Goal: Task Accomplishment & Management: Manage account settings

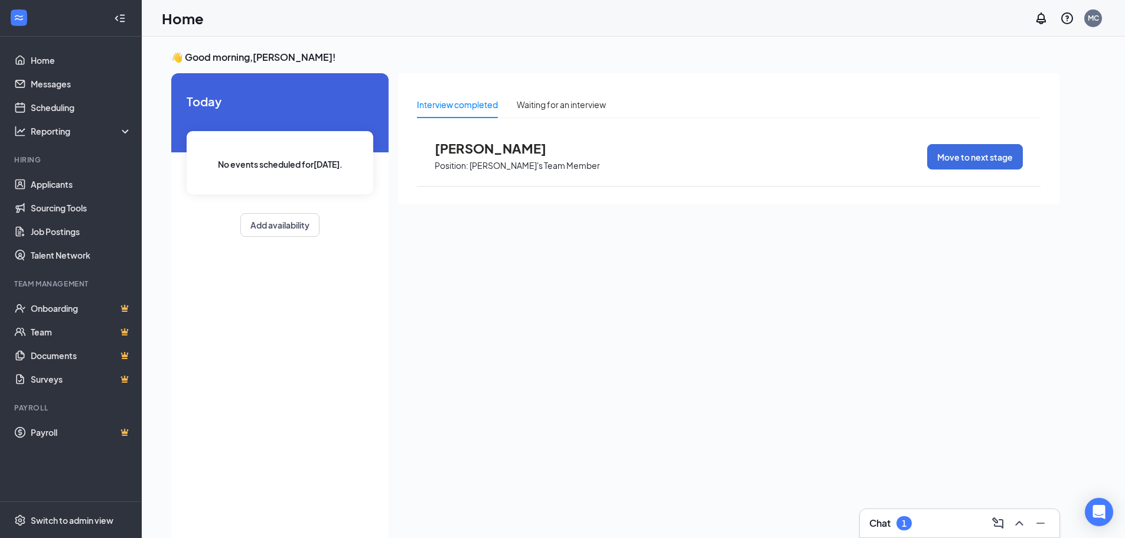
click at [468, 99] on div "Interview completed" at bounding box center [457, 104] width 81 height 13
click at [75, 114] on link "Scheduling" at bounding box center [81, 108] width 101 height 24
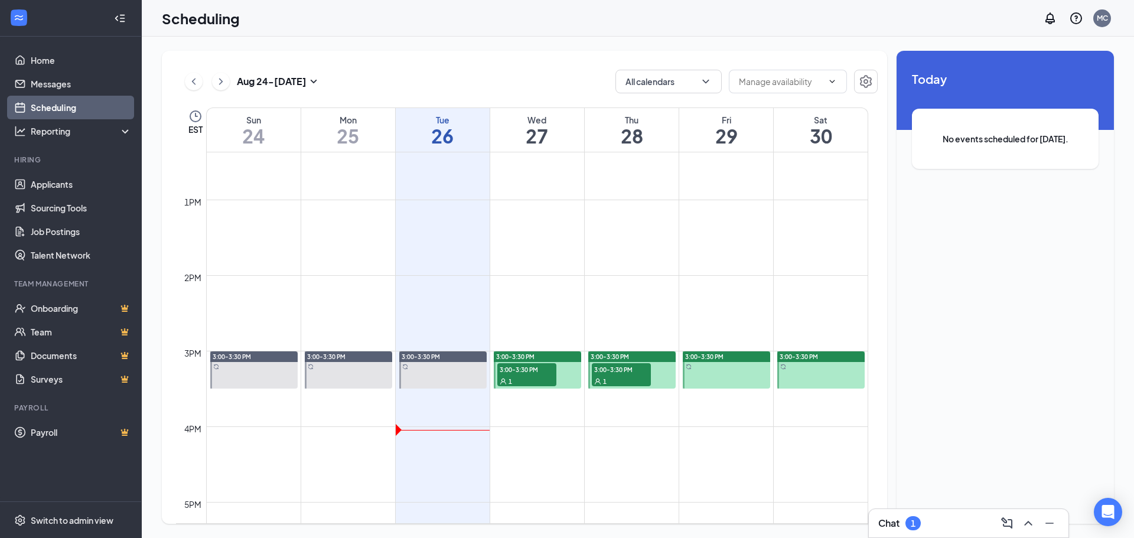
scroll to position [1053, 0]
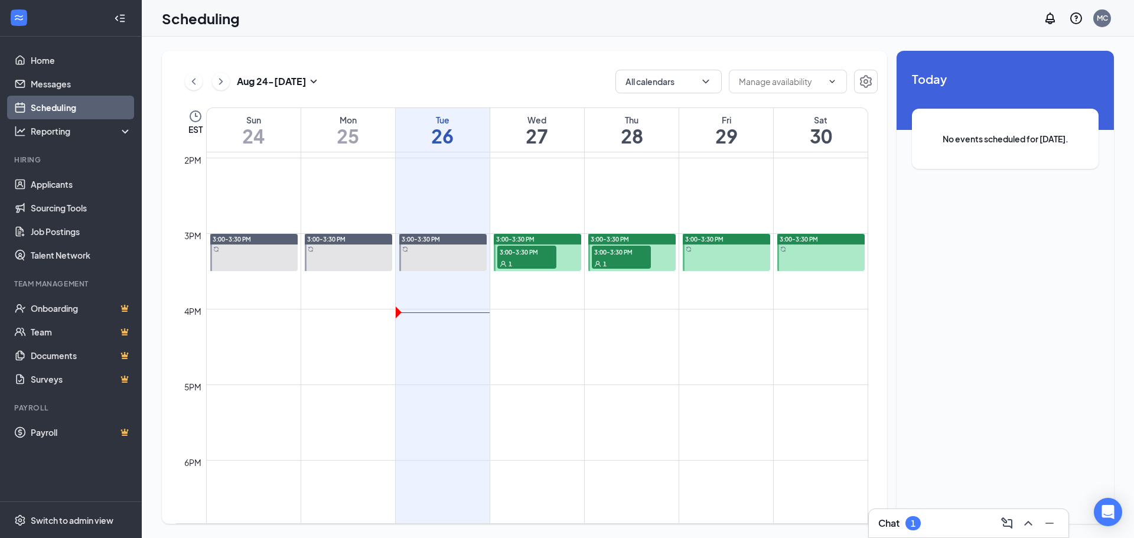
click at [516, 246] on span "3:00-3:30 PM" at bounding box center [526, 252] width 59 height 12
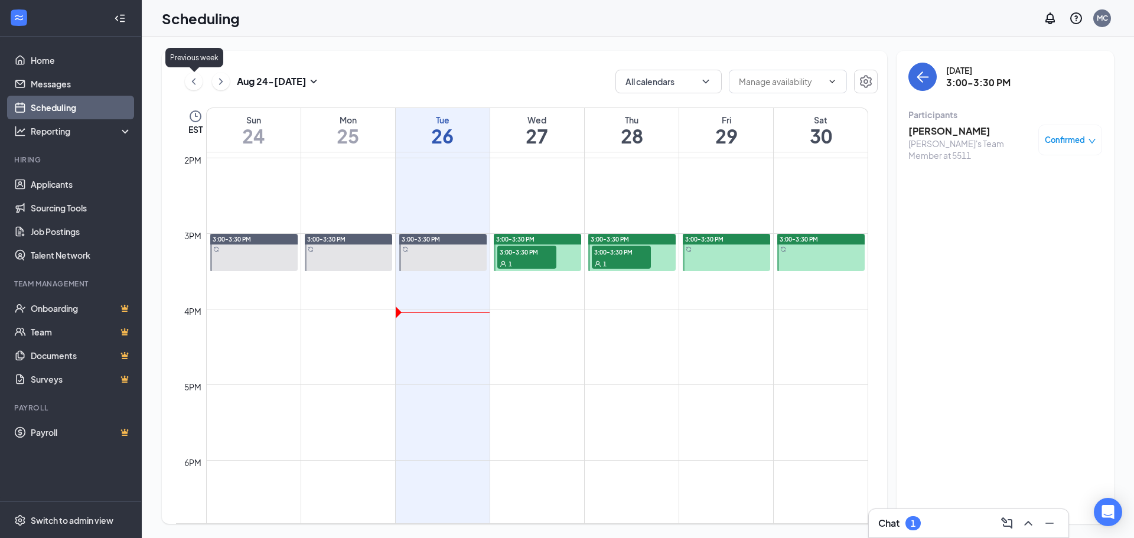
click at [188, 87] on icon "ChevronLeft" at bounding box center [194, 81] width 12 height 14
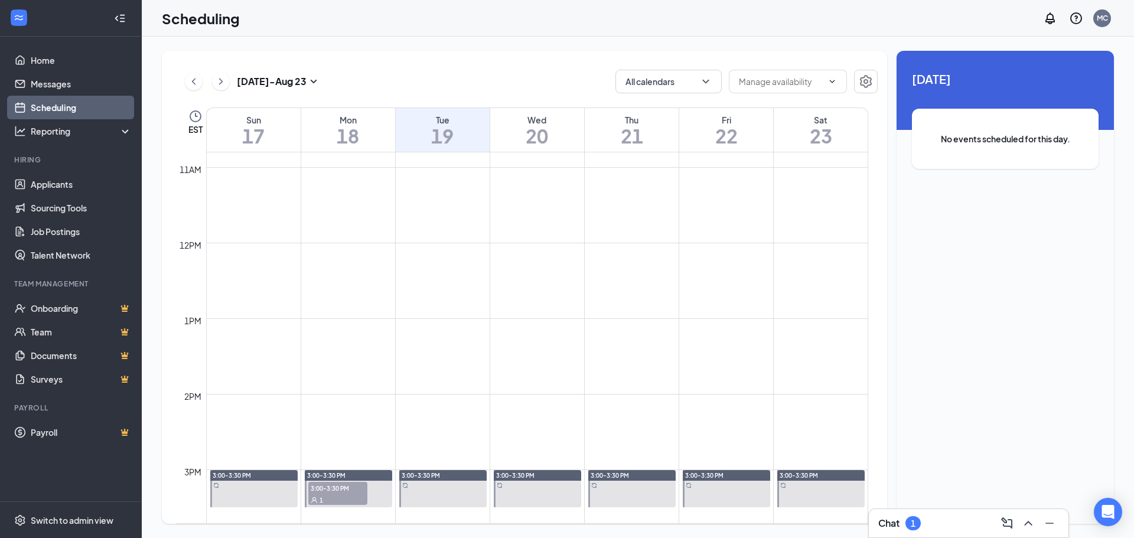
scroll to position [1112, 0]
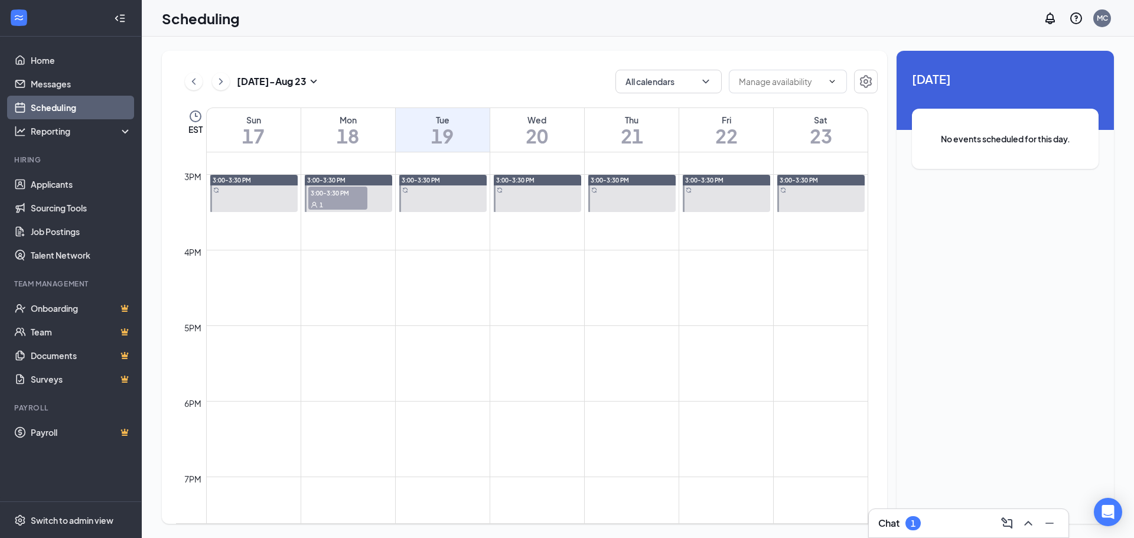
click at [321, 211] on div at bounding box center [348, 193] width 87 height 37
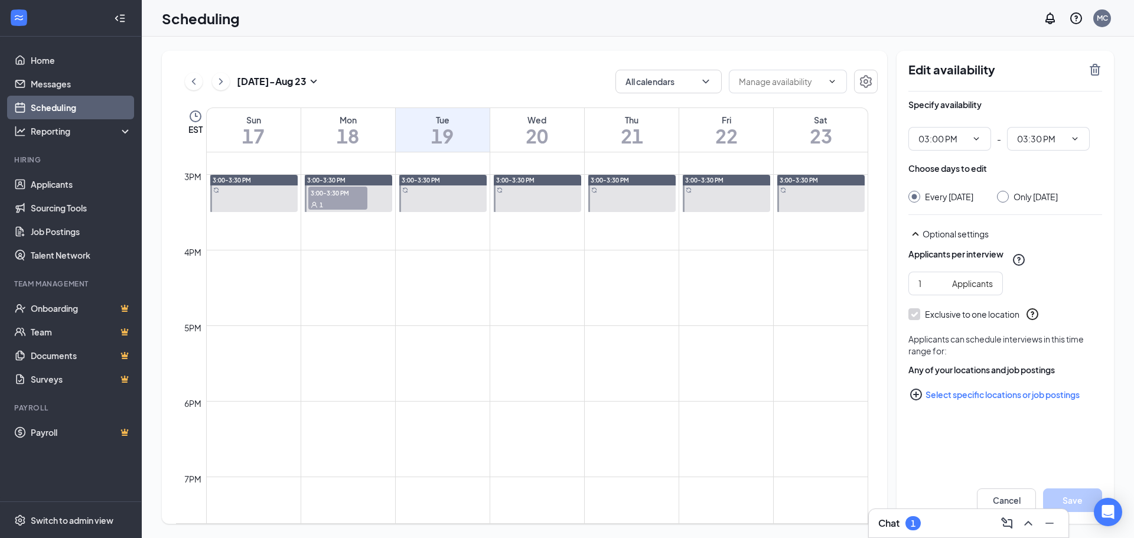
click at [352, 190] on span "3:00-3:30 PM" at bounding box center [337, 193] width 59 height 12
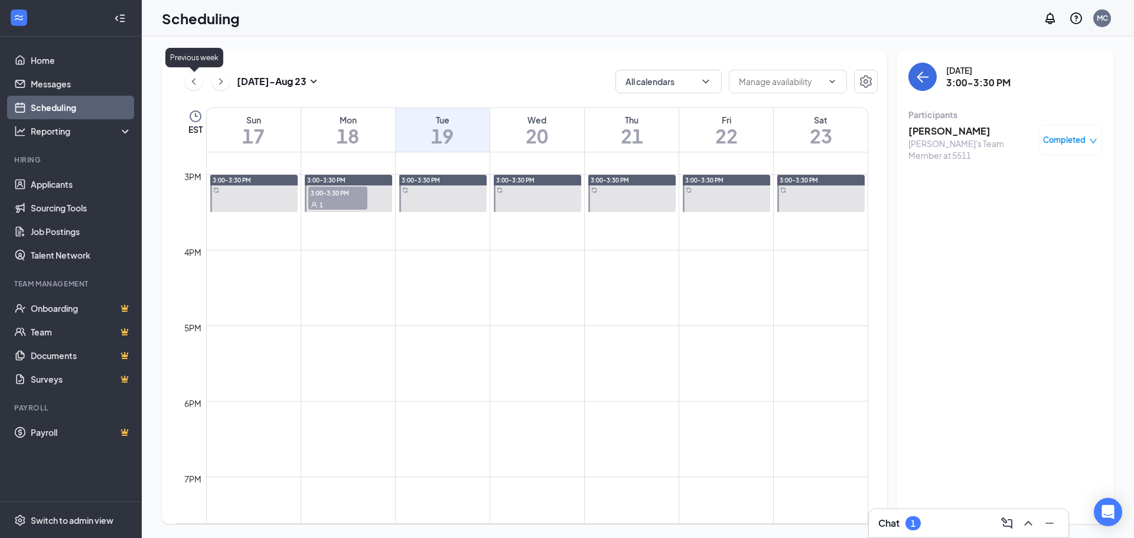
click at [192, 80] on icon "ChevronLeft" at bounding box center [194, 81] width 12 height 14
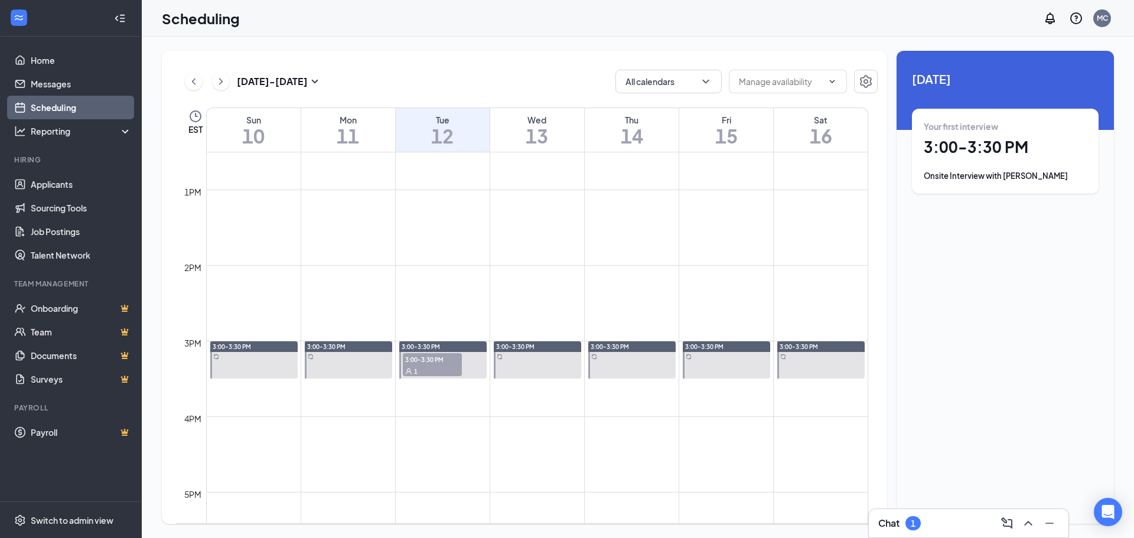
scroll to position [994, 0]
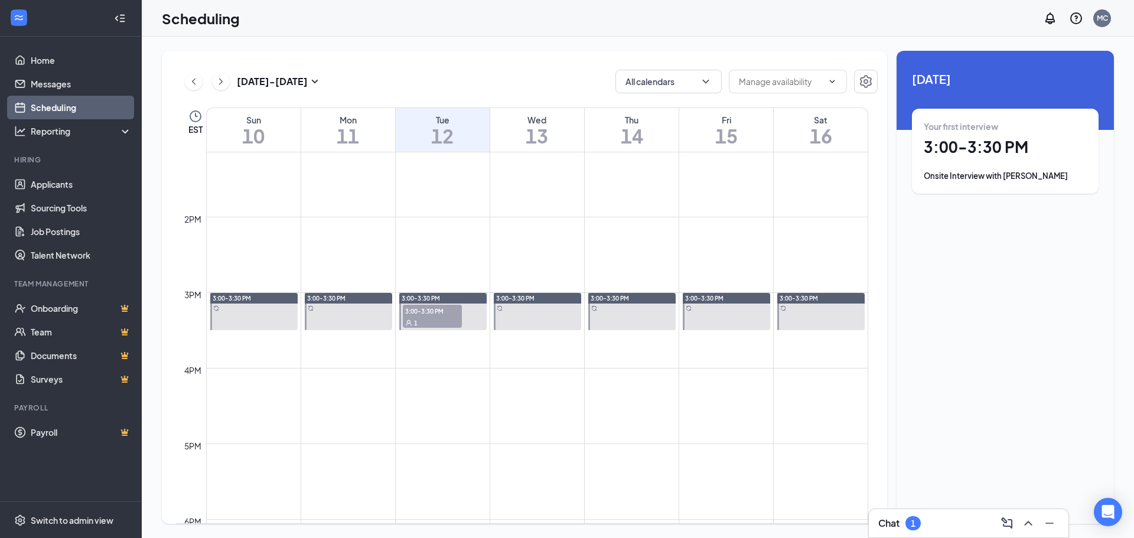
click at [445, 324] on div "1" at bounding box center [432, 323] width 59 height 12
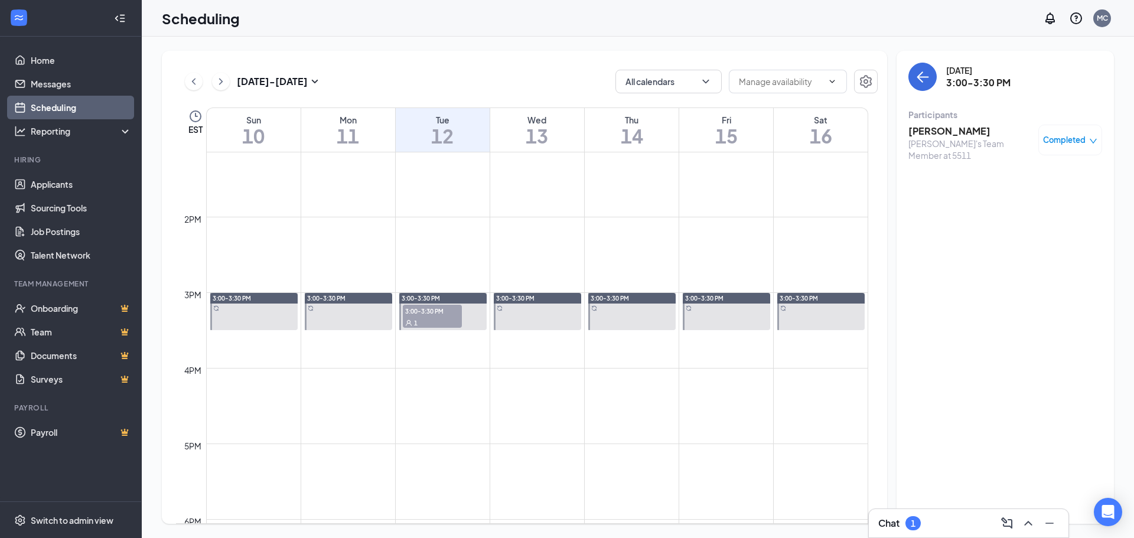
click at [194, 87] on icon "ChevronLeft" at bounding box center [194, 81] width 12 height 14
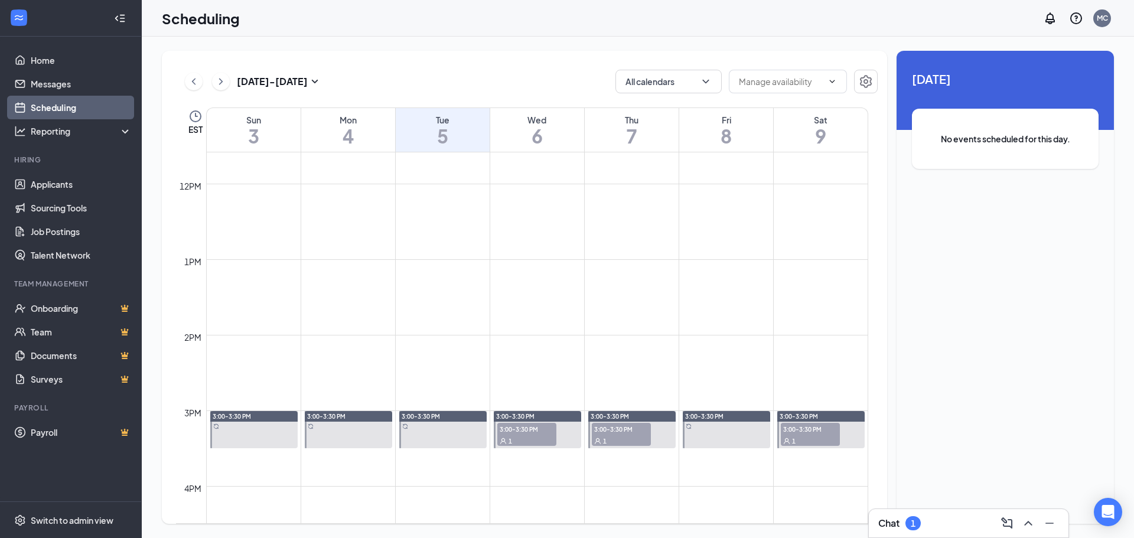
scroll to position [1053, 0]
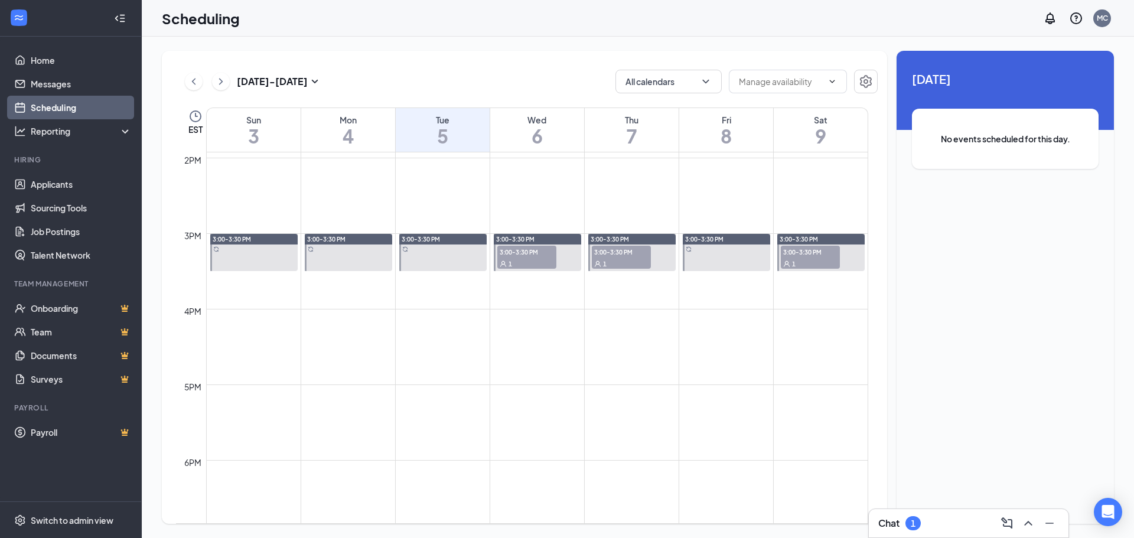
click at [513, 258] on div "1" at bounding box center [526, 263] width 59 height 12
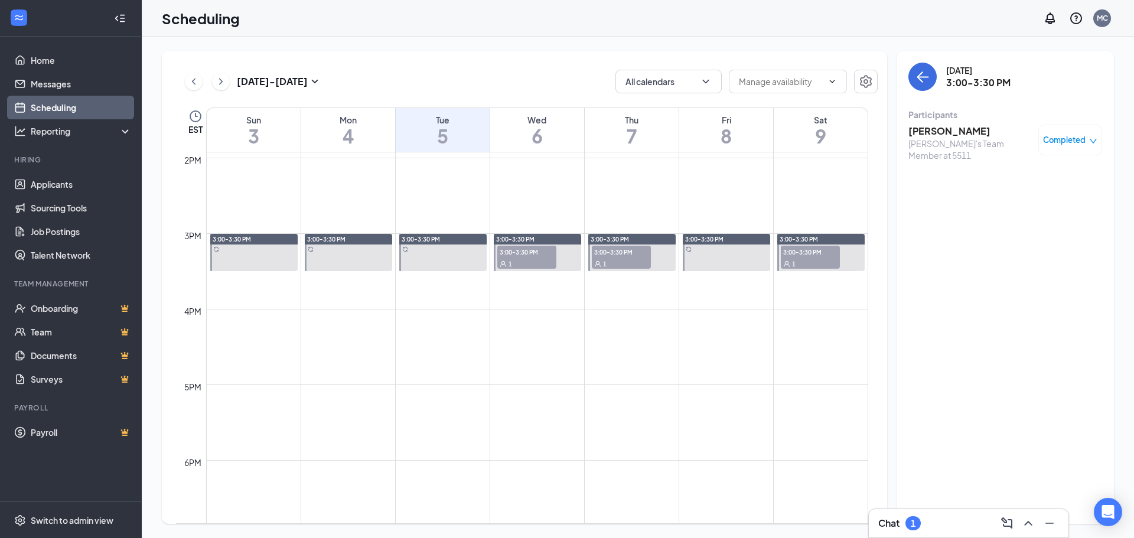
click at [617, 260] on div "1" at bounding box center [621, 263] width 59 height 12
click at [804, 253] on span "3:00-3:30 PM" at bounding box center [810, 252] width 59 height 12
